Goal: Task Accomplishment & Management: Complete application form

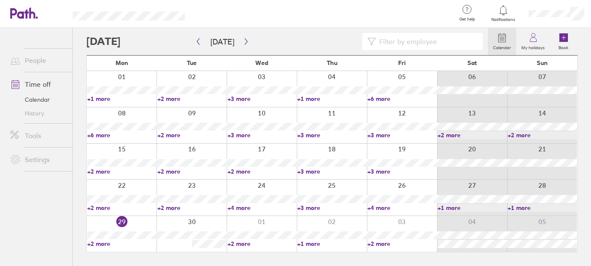
drag, startPoint x: 102, startPoint y: 244, endPoint x: 131, endPoint y: 244, distance: 28.7
click at [102, 244] on link "+2 more" at bounding box center [121, 244] width 69 height 8
click at [175, 210] on link "+2 more" at bounding box center [191, 208] width 69 height 8
click at [244, 207] on link "+4 more" at bounding box center [262, 208] width 69 height 8
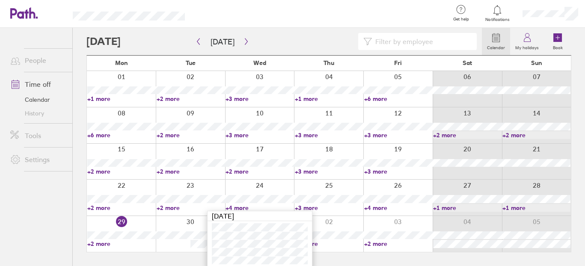
click at [303, 205] on link "+3 more" at bounding box center [329, 208] width 68 height 8
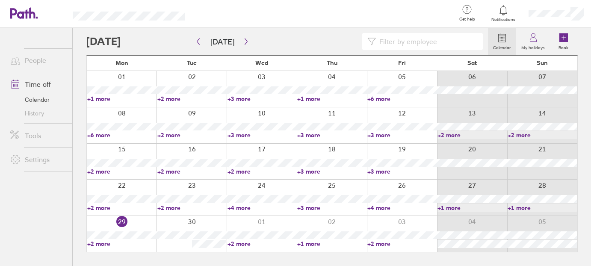
click at [305, 206] on link "+3 more" at bounding box center [331, 208] width 69 height 8
click at [385, 207] on link "+4 more" at bounding box center [402, 208] width 69 height 8
click at [385, 208] on link "+4 more" at bounding box center [402, 208] width 69 height 8
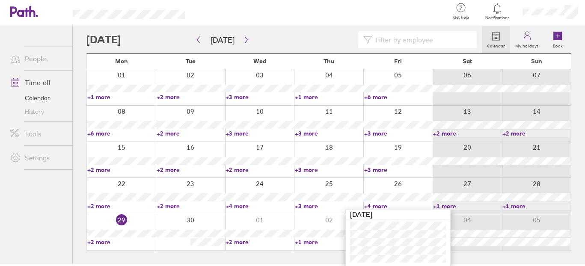
scroll to position [2, 0]
click at [242, 240] on link "+2 more" at bounding box center [260, 242] width 68 height 8
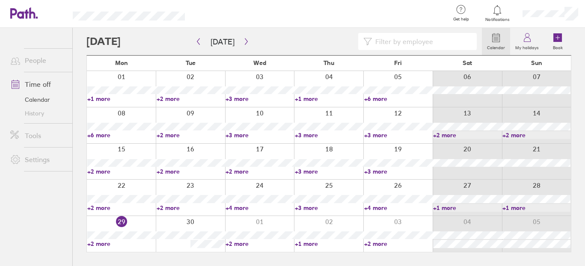
scroll to position [0, 0]
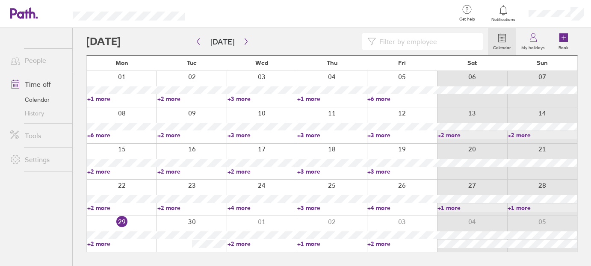
click at [241, 244] on link "+2 more" at bounding box center [262, 244] width 69 height 8
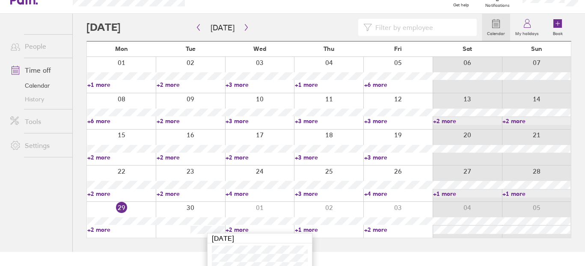
scroll to position [22, 0]
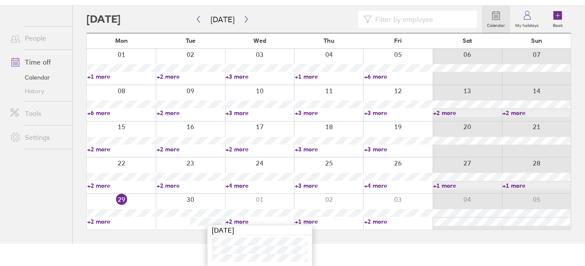
click at [303, 220] on link "+1 more" at bounding box center [329, 222] width 68 height 8
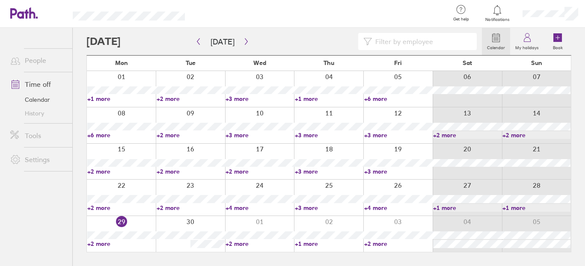
scroll to position [0, 0]
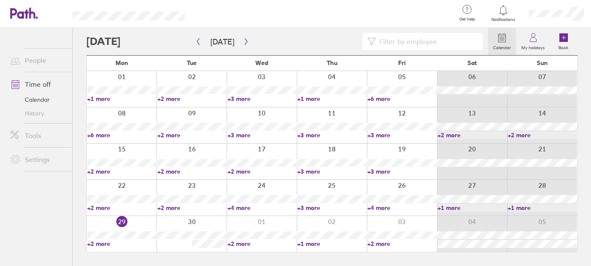
click at [311, 241] on link "+1 more" at bounding box center [331, 244] width 69 height 8
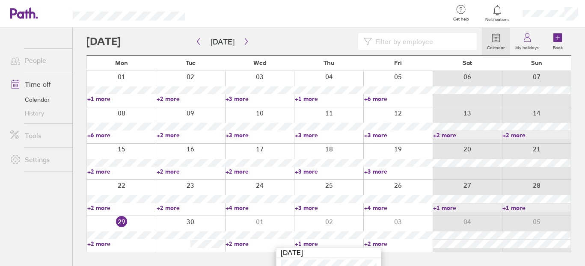
scroll to position [14, 0]
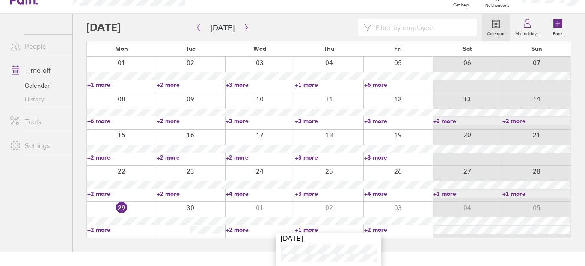
click at [375, 229] on link "+2 more" at bounding box center [398, 230] width 68 height 8
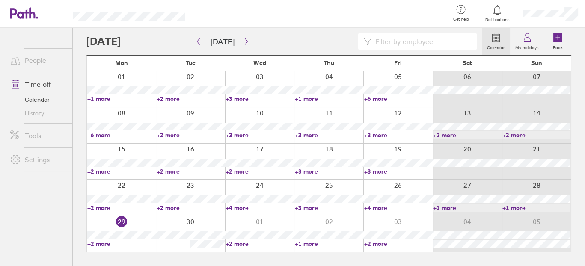
scroll to position [0, 0]
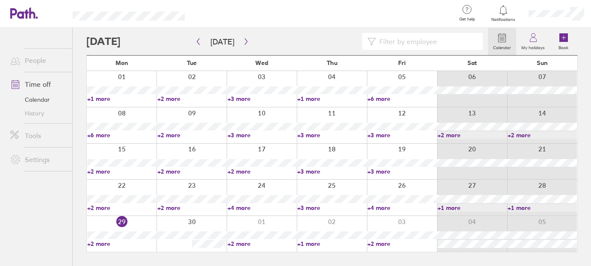
click at [375, 241] on link "+2 more" at bounding box center [402, 244] width 69 height 8
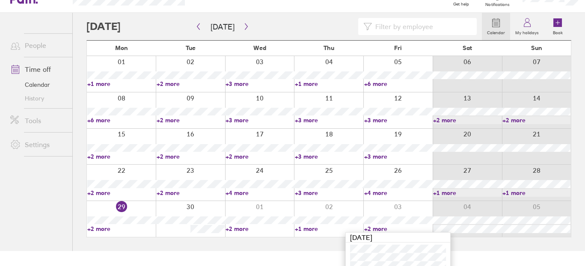
scroll to position [22, 0]
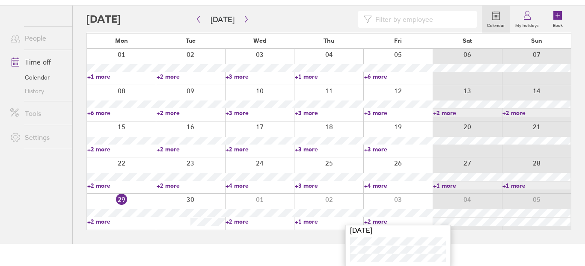
click at [170, 225] on div at bounding box center [190, 212] width 69 height 36
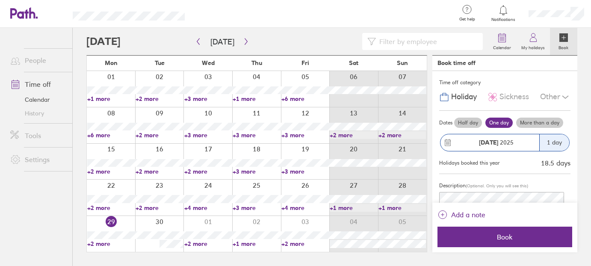
click at [105, 241] on link "+2 more" at bounding box center [111, 244] width 48 height 8
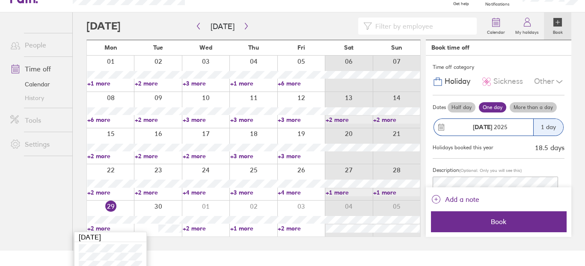
scroll to position [22, 0]
